Goal: Information Seeking & Learning: Stay updated

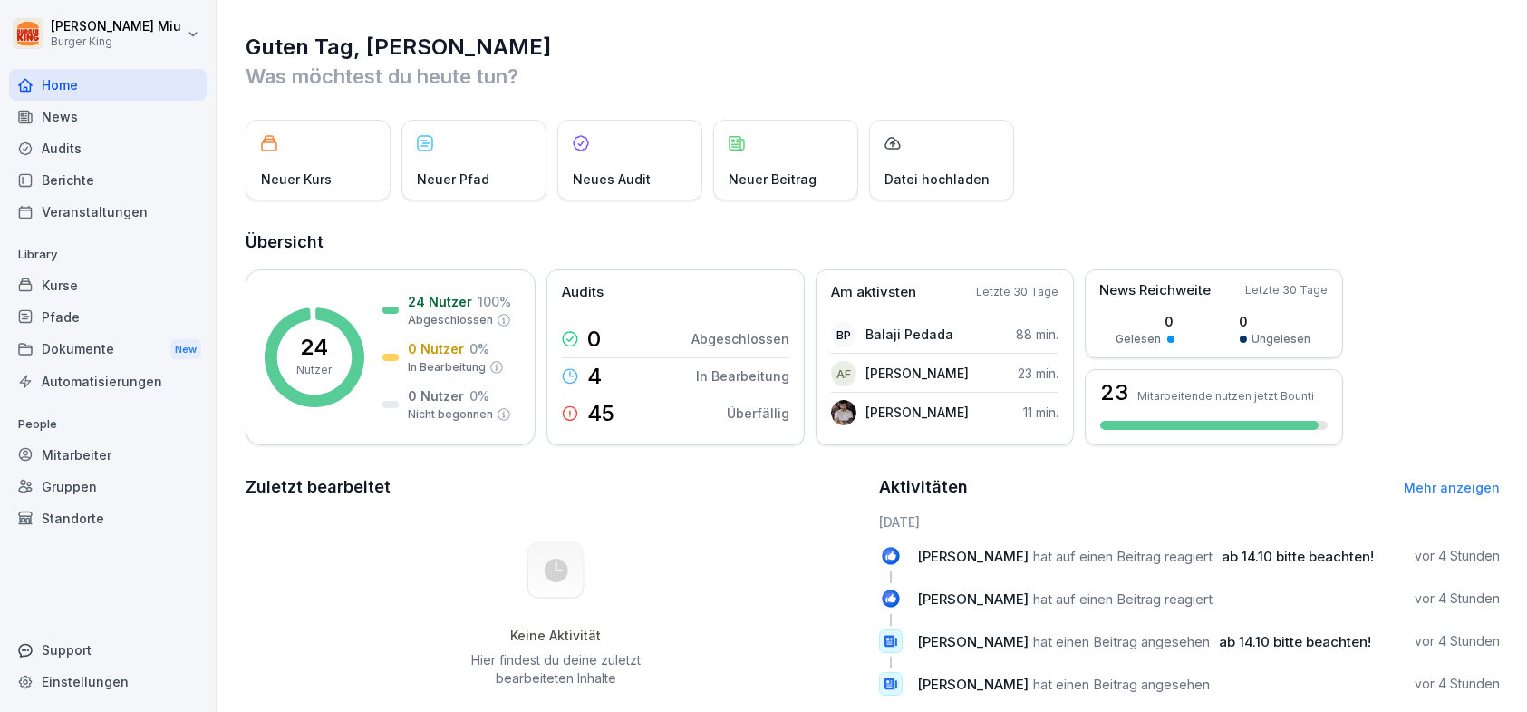
click at [93, 115] on div "News" at bounding box center [108, 117] width 198 height 32
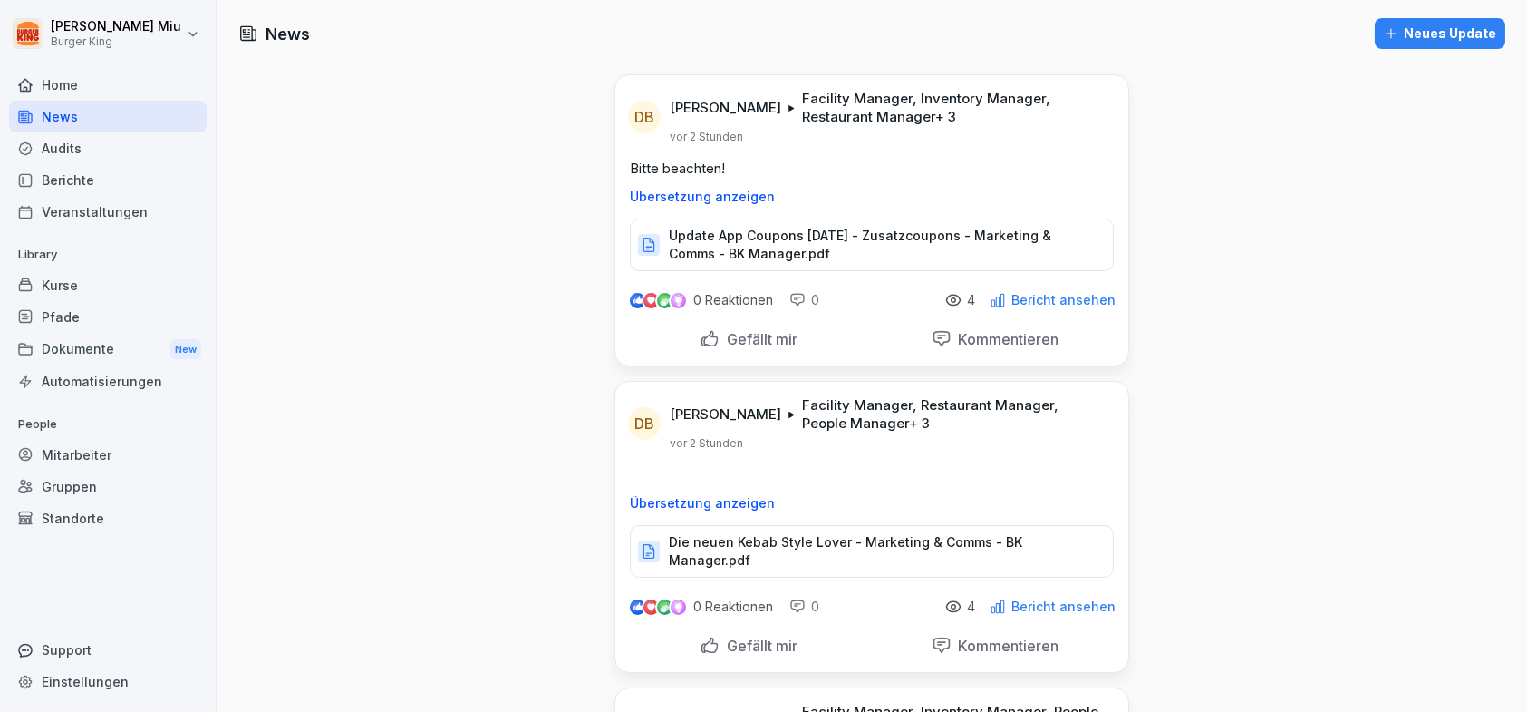
click at [765, 245] on p "Update App Coupons [DATE] - Zusatzcoupons - Marketing & Comms - BK Manager.pdf" at bounding box center [882, 245] width 426 height 36
click at [700, 334] on div "Gefällt mir" at bounding box center [749, 339] width 98 height 20
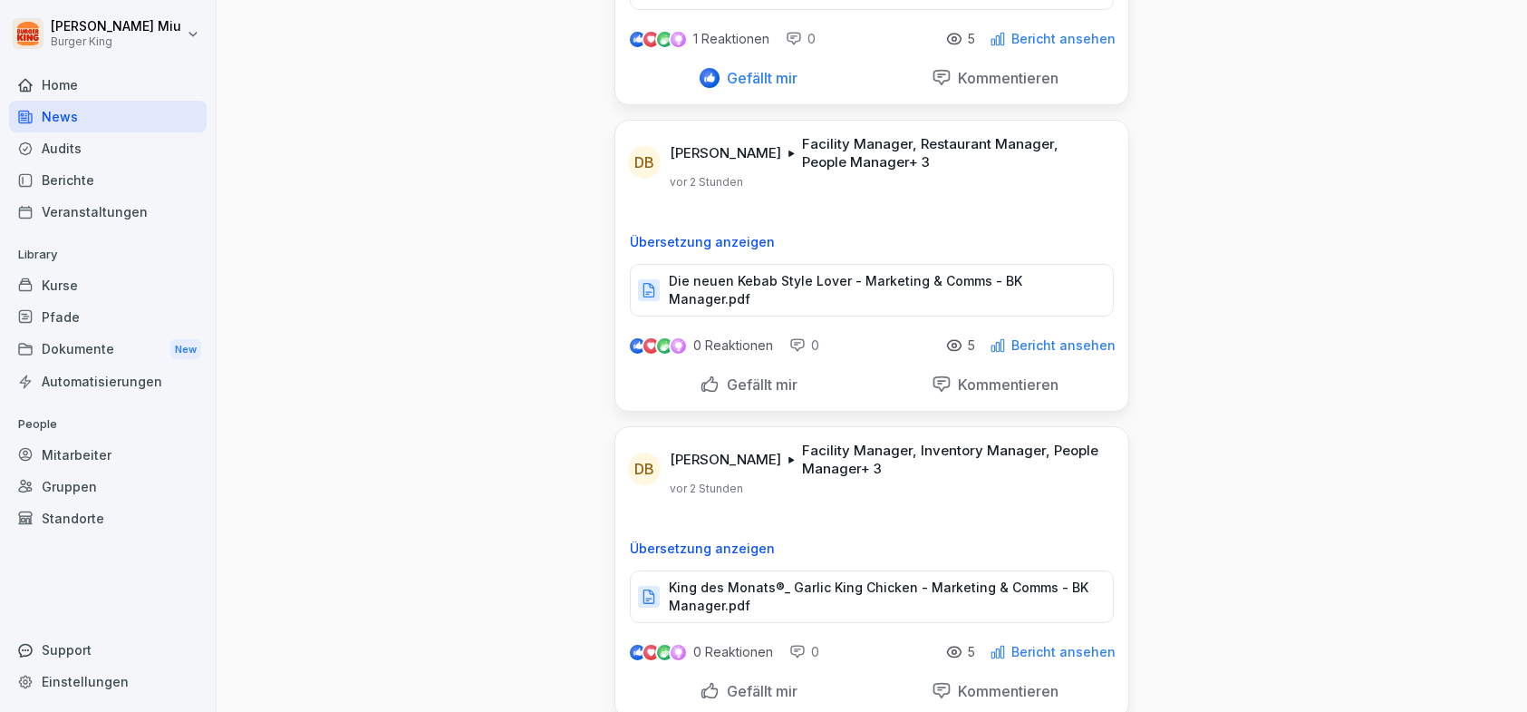
scroll to position [272, 0]
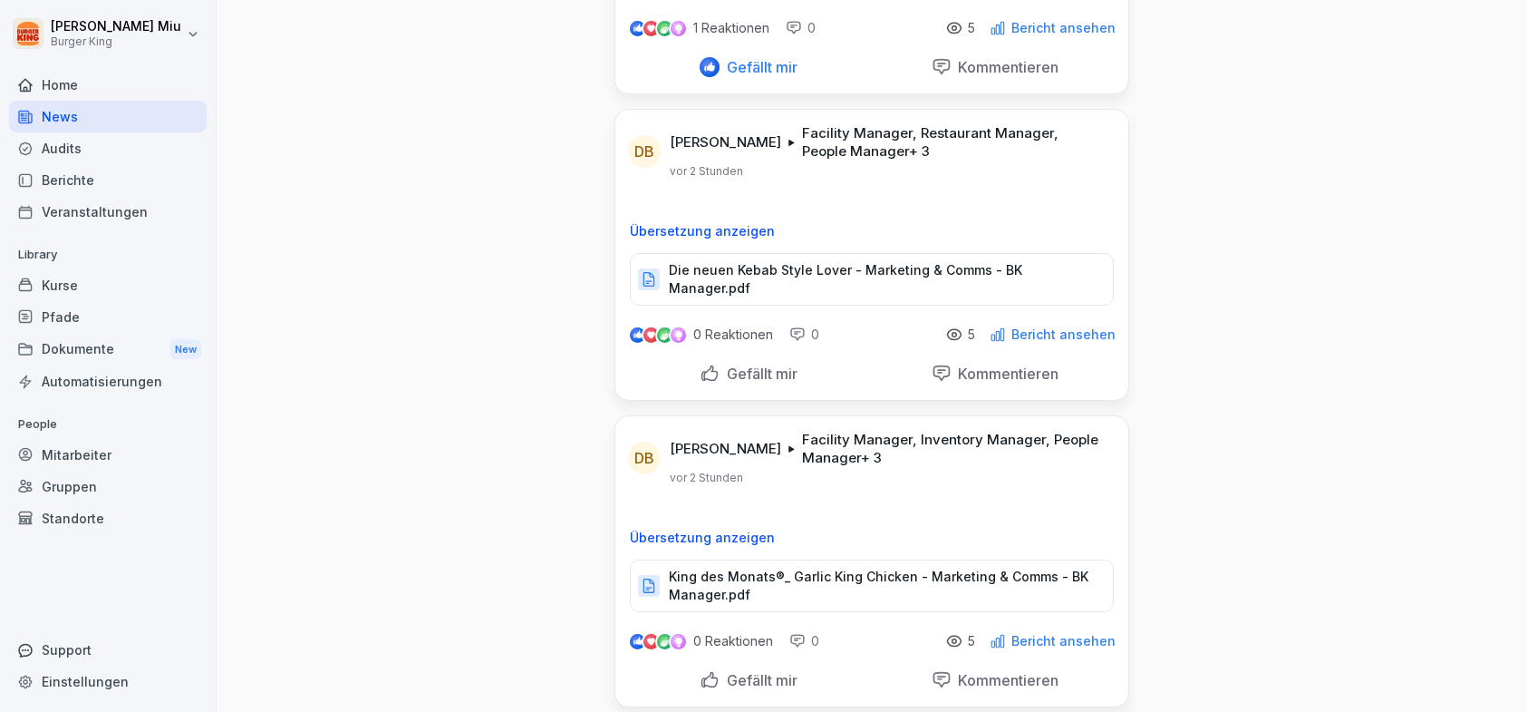
click at [786, 266] on p "Die neuen Kebab Style Lover - Marketing & Comms - BK Manager.pdf" at bounding box center [882, 279] width 426 height 36
click at [704, 363] on div "Gefällt mir" at bounding box center [749, 373] width 98 height 20
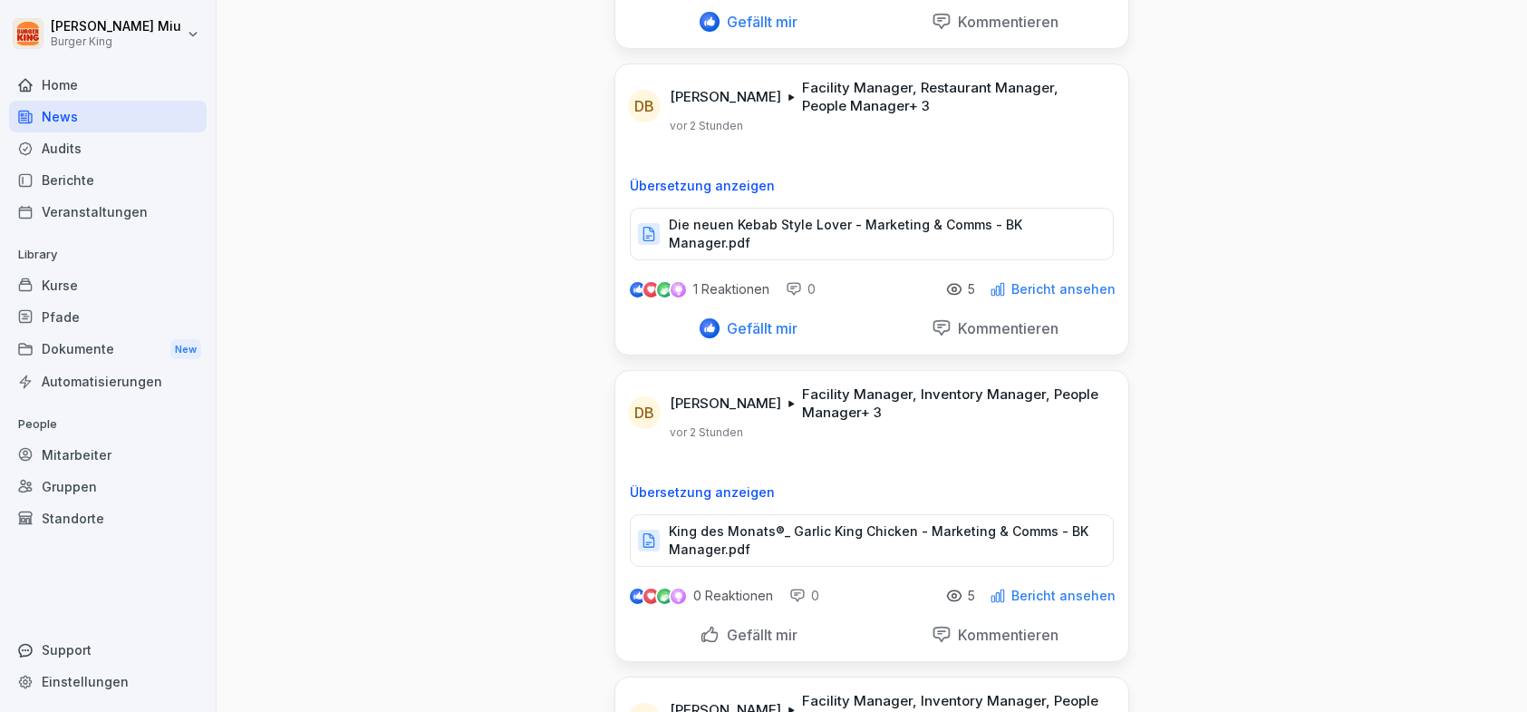
scroll to position [363, 0]
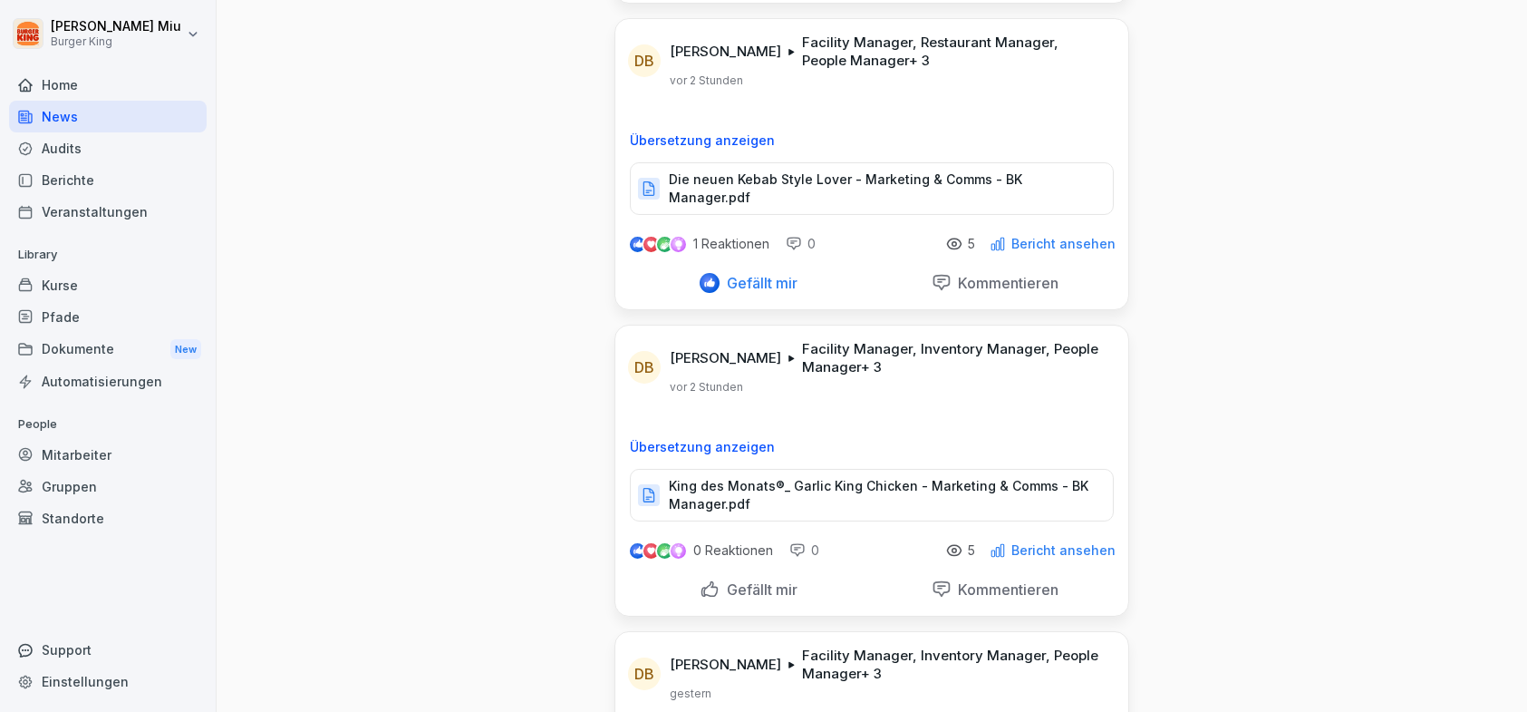
click at [718, 477] on p "King des Monats®_ Garlic King Chicken - Marketing & Comms - BK Manager.pdf" at bounding box center [882, 495] width 426 height 36
click at [703, 579] on div "Gefällt mir" at bounding box center [749, 589] width 98 height 20
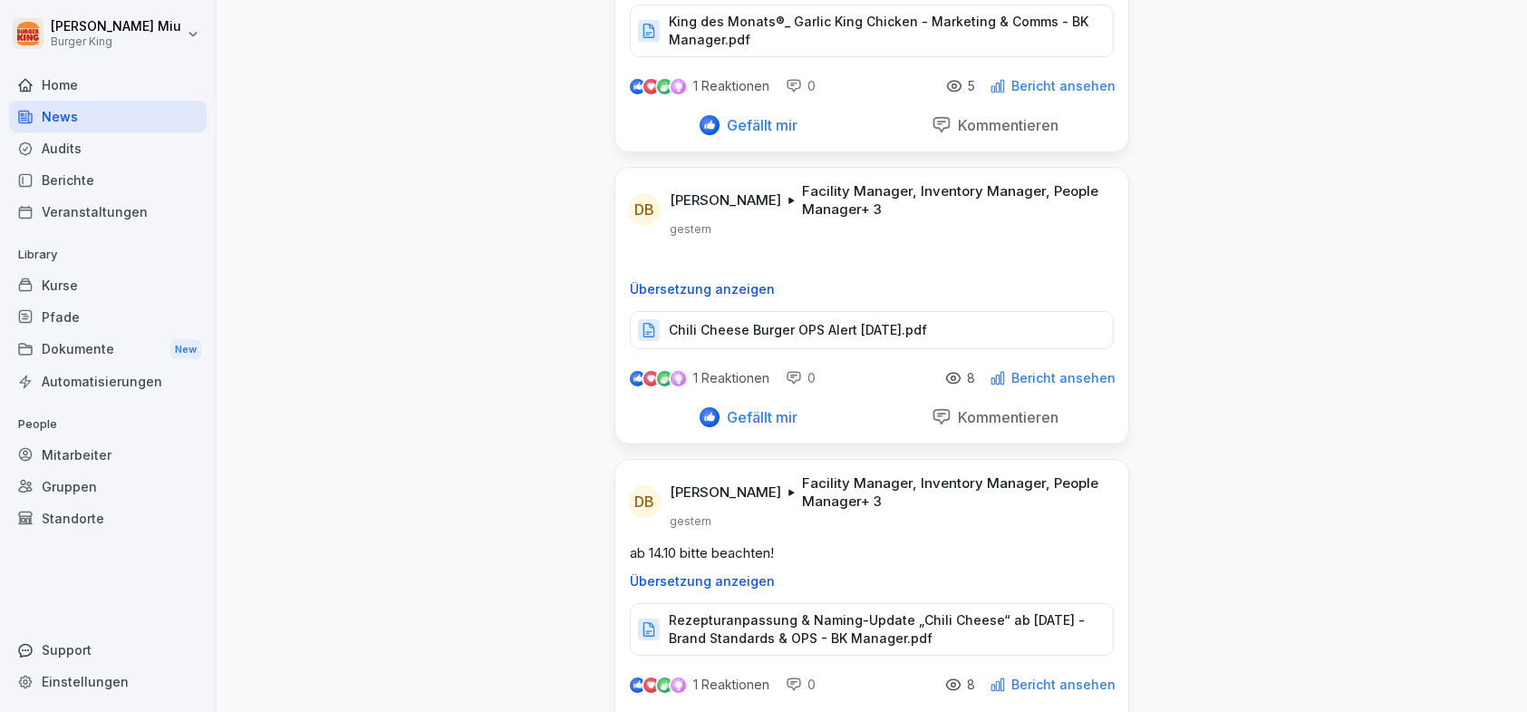
scroll to position [1088, 0]
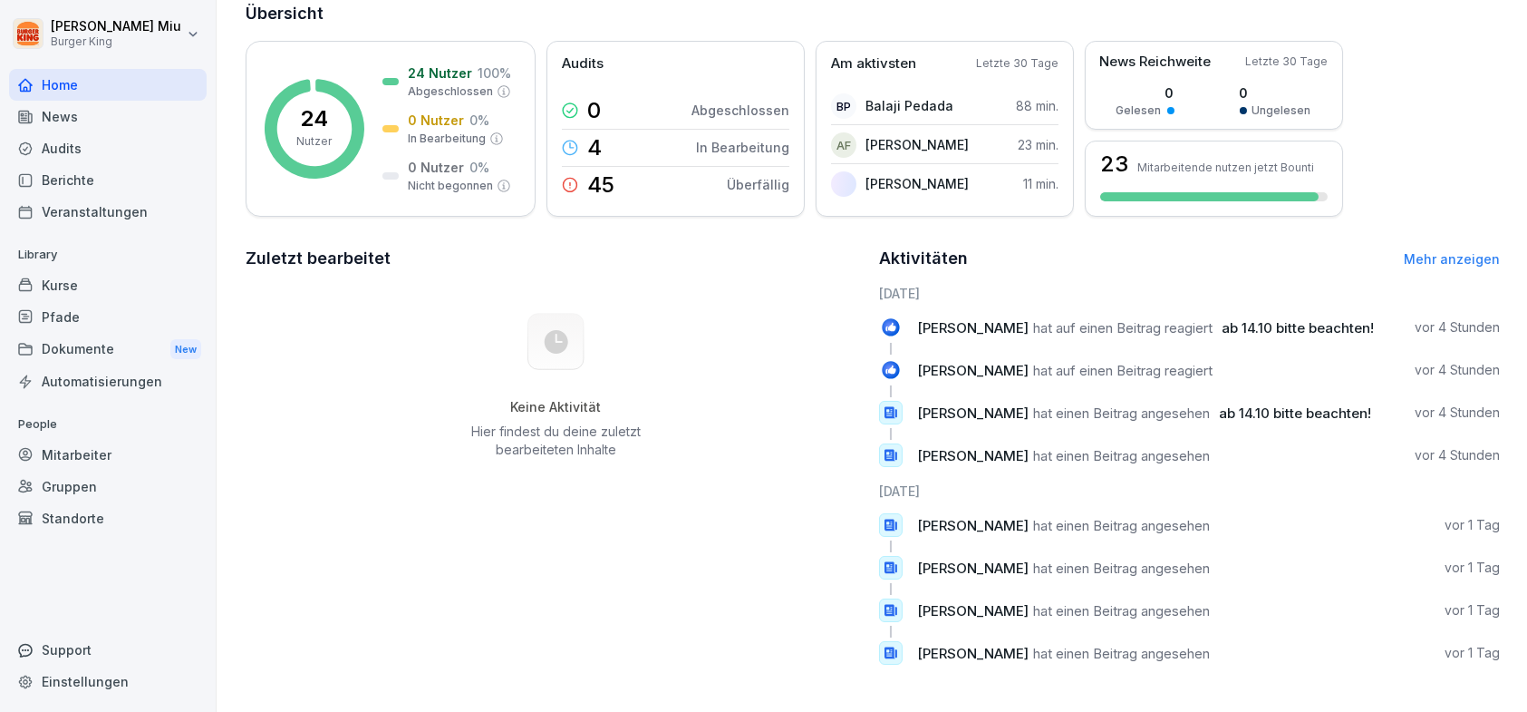
scroll to position [214, 0]
